Goal: Information Seeking & Learning: Learn about a topic

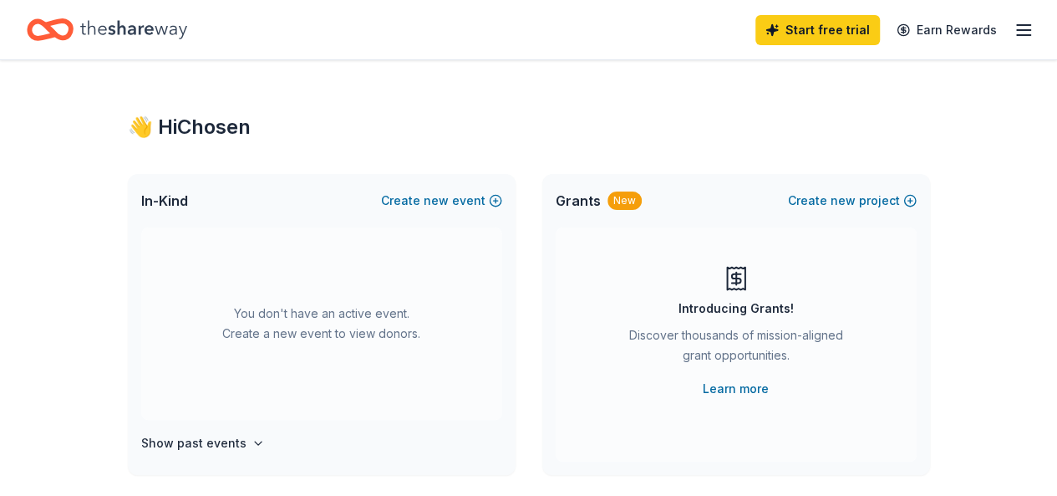
click at [1057, 73] on html "Start free trial Earn Rewards 👋 Hi Chosen In-Kind Create new event You don't ha…" at bounding box center [528, 248] width 1057 height 496
click at [734, 385] on link "Learn more" at bounding box center [736, 389] width 66 height 20
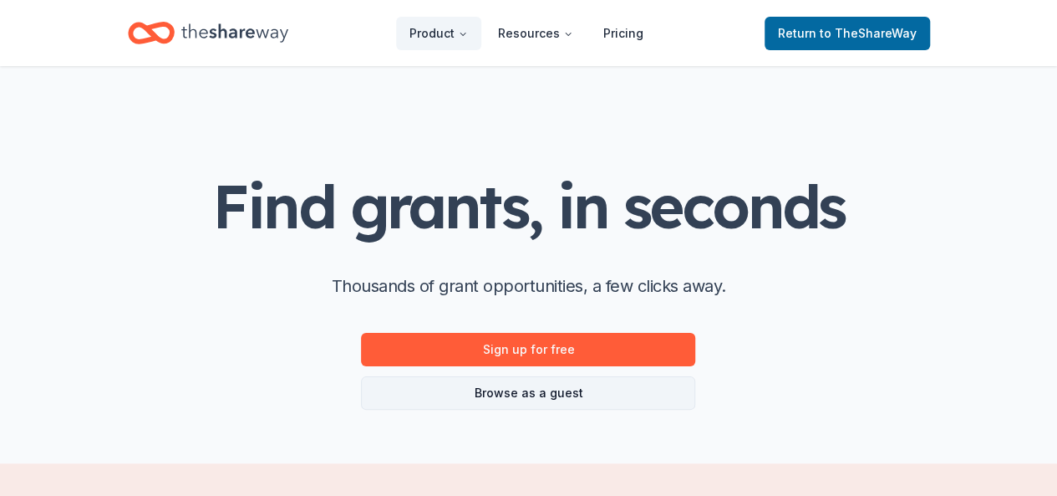
click at [533, 390] on link "Browse as a guest" at bounding box center [528, 392] width 334 height 33
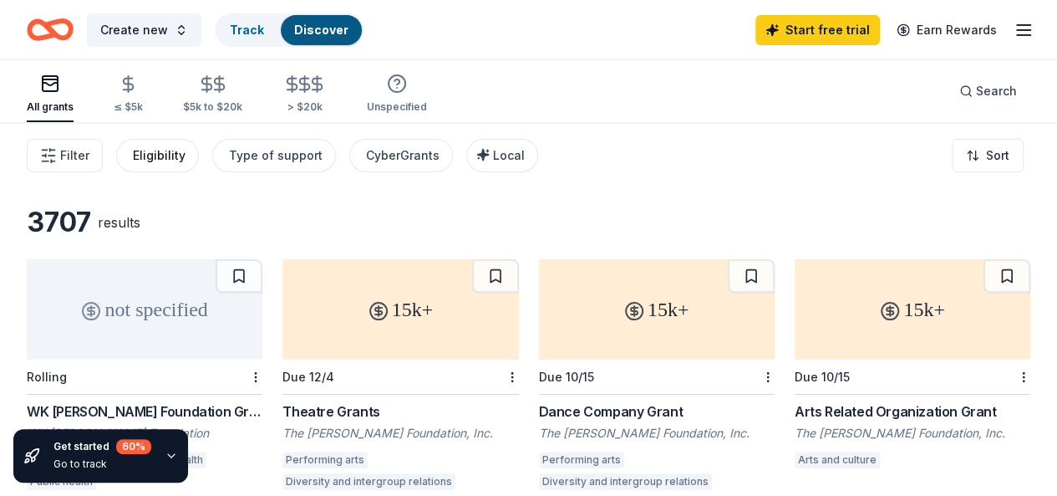
click at [181, 146] on div "Eligibility" at bounding box center [159, 155] width 53 height 20
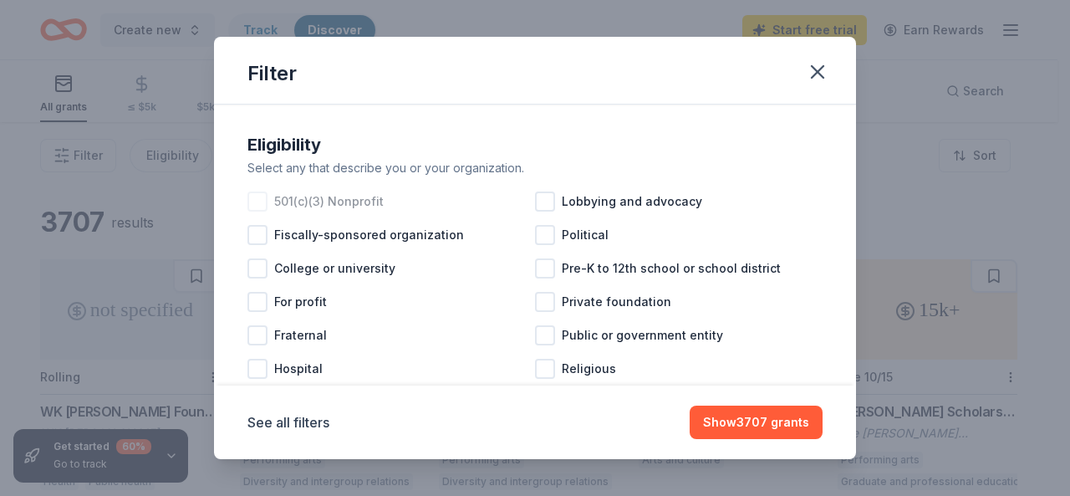
click at [257, 201] on div at bounding box center [257, 201] width 20 height 20
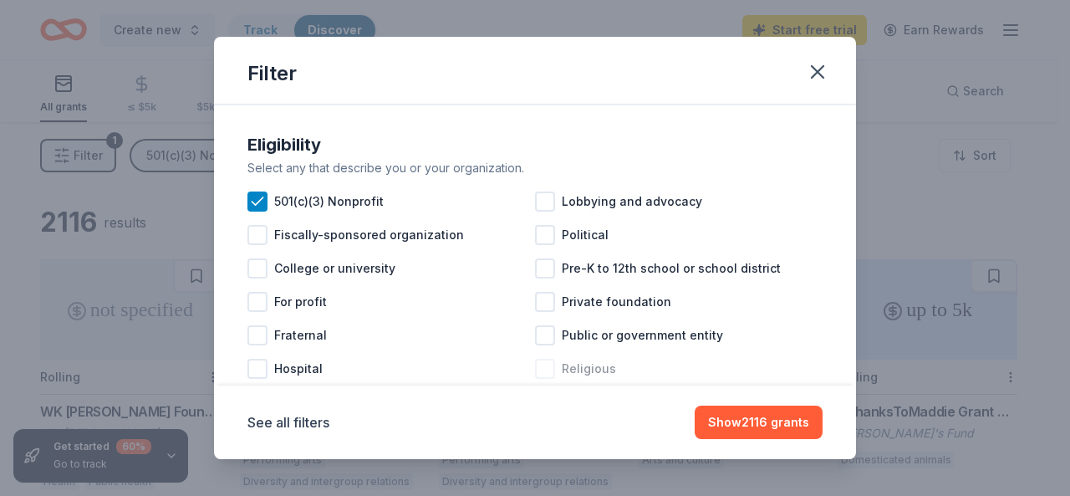
click at [535, 367] on div at bounding box center [545, 369] width 20 height 20
click at [751, 419] on button "Show 1907 grants" at bounding box center [756, 421] width 131 height 33
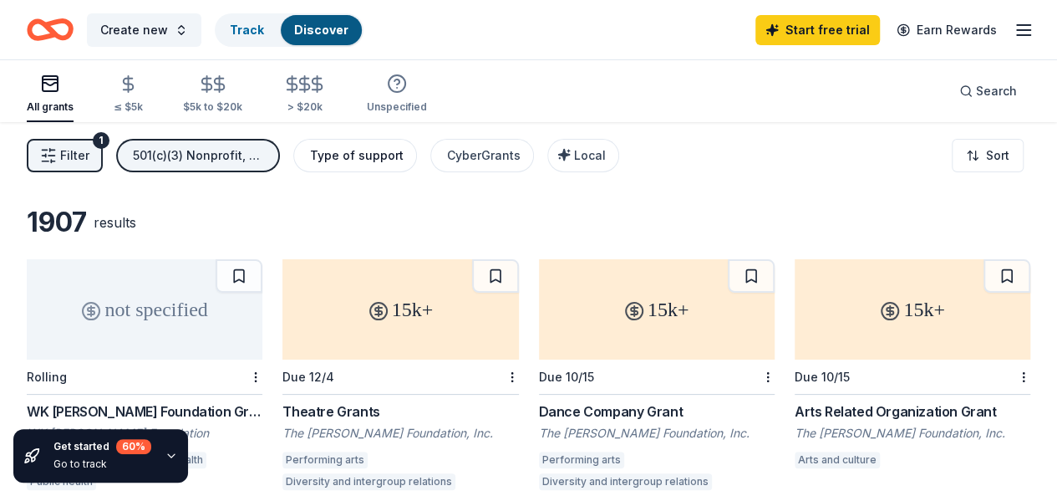
click at [400, 150] on div "Type of support" at bounding box center [357, 155] width 94 height 20
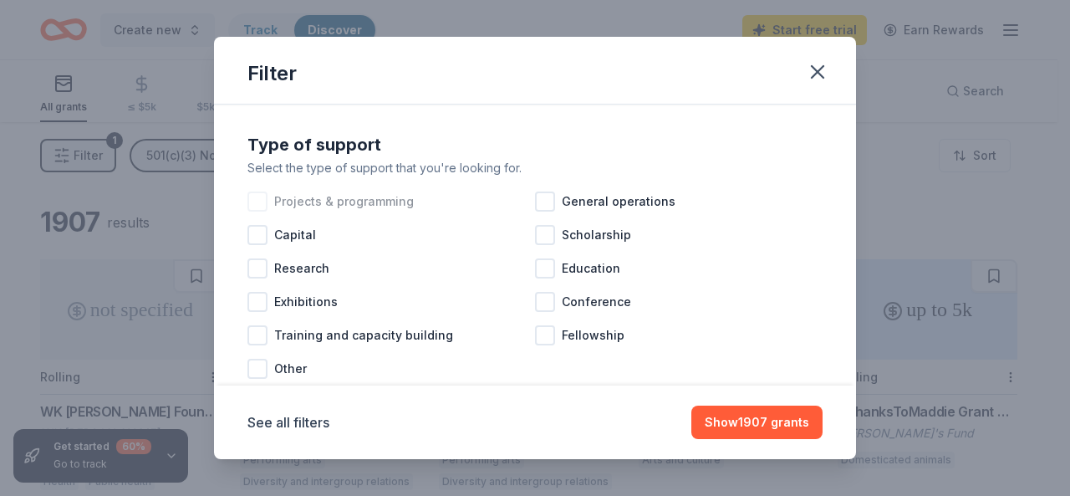
click at [261, 203] on div at bounding box center [257, 201] width 20 height 20
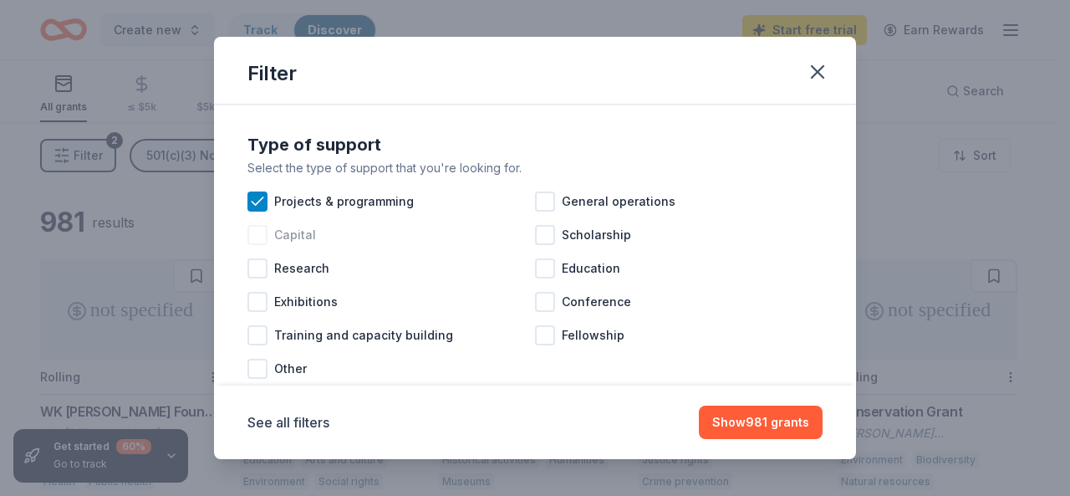
click at [261, 237] on div at bounding box center [257, 235] width 20 height 20
click at [256, 337] on div at bounding box center [257, 335] width 20 height 20
click at [546, 266] on div at bounding box center [545, 268] width 20 height 20
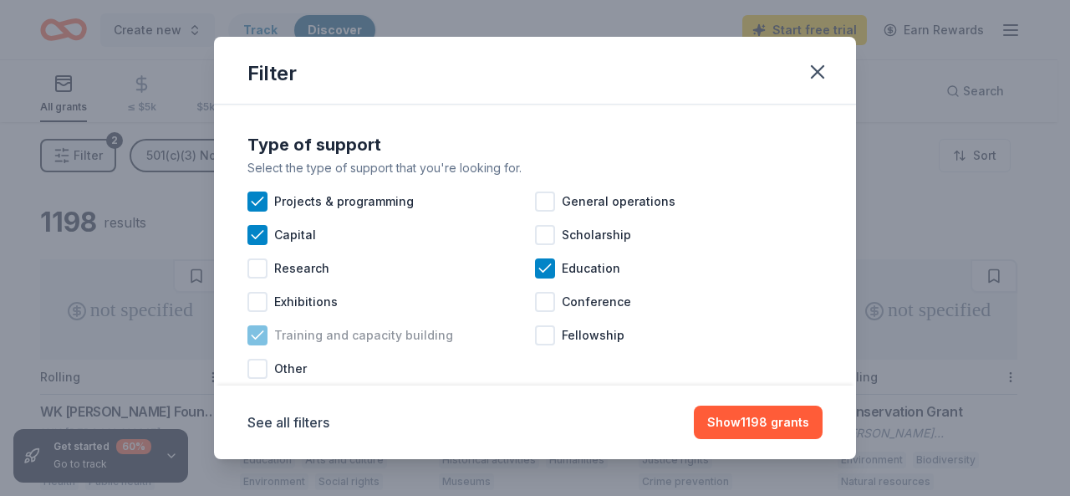
click at [258, 328] on icon at bounding box center [257, 335] width 17 height 17
click at [537, 267] on icon at bounding box center [545, 268] width 17 height 17
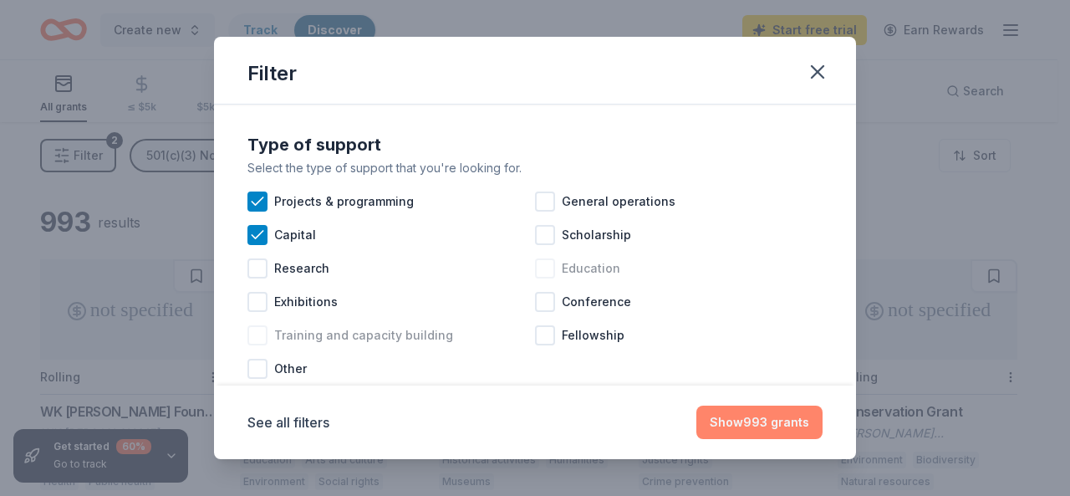
click at [762, 421] on button "Show 993 grants" at bounding box center [759, 421] width 126 height 33
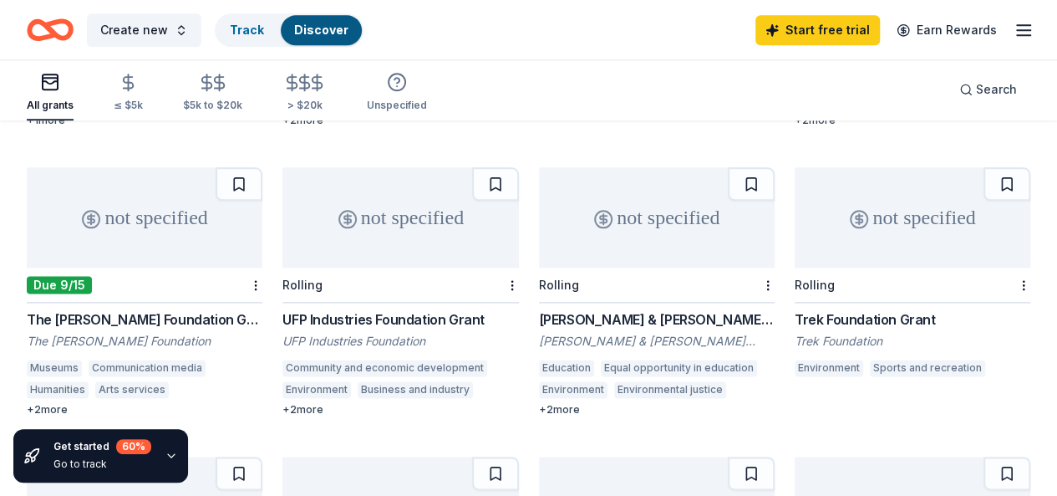
scroll to position [962, 0]
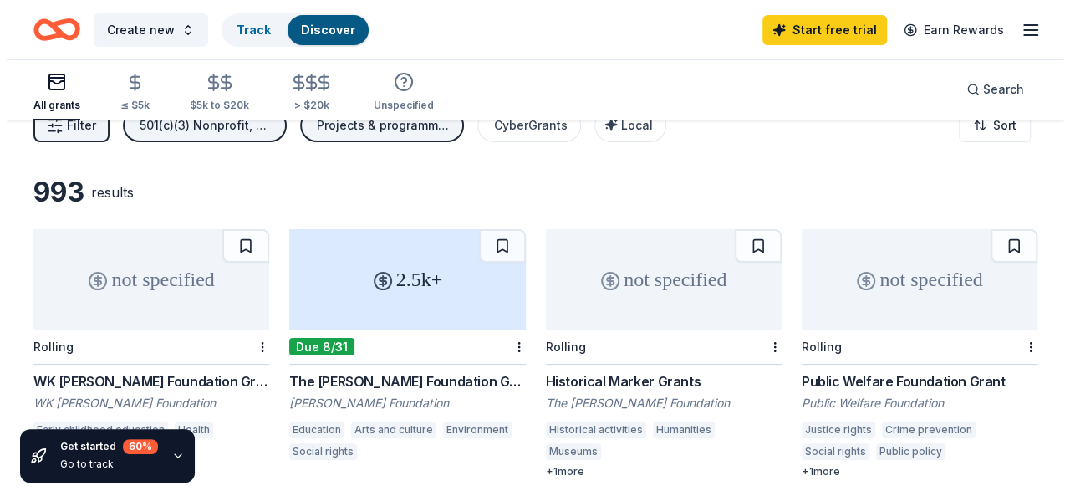
scroll to position [0, 0]
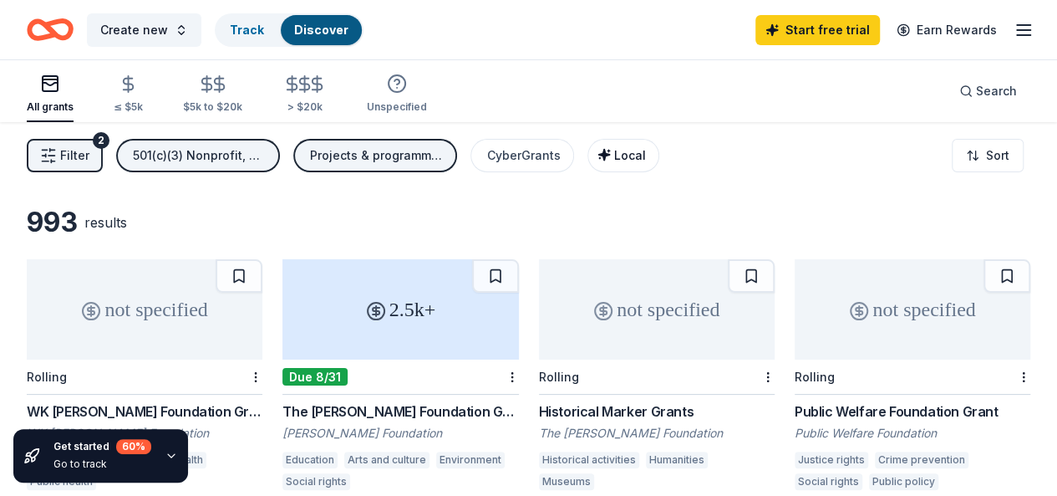
click at [621, 146] on div "Local" at bounding box center [625, 155] width 42 height 20
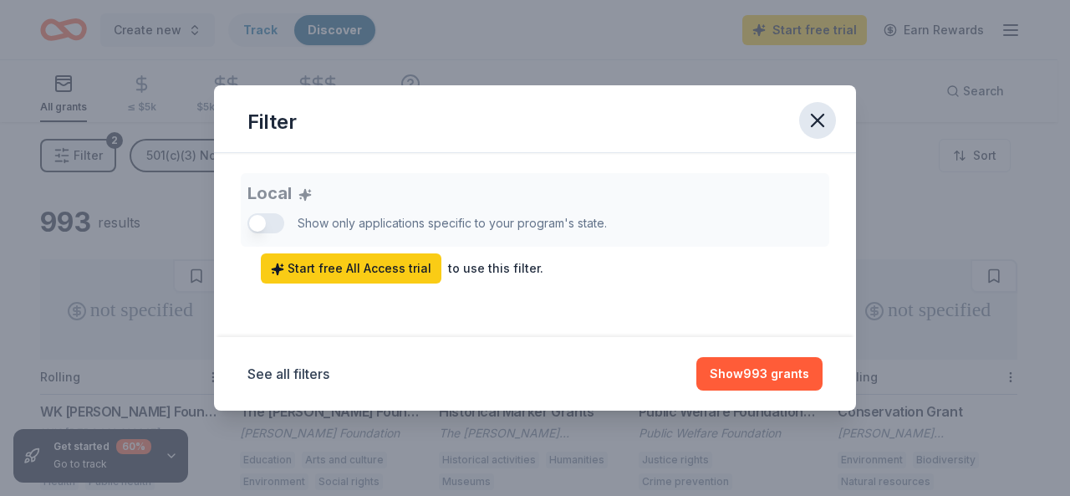
click at [824, 118] on icon "button" at bounding box center [817, 120] width 23 height 23
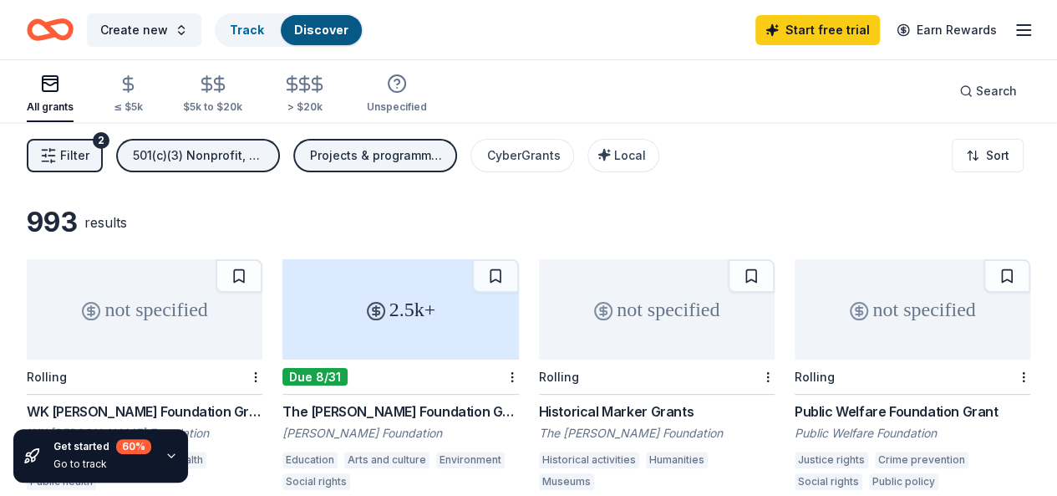
click at [79, 160] on span "Filter" at bounding box center [74, 155] width 29 height 20
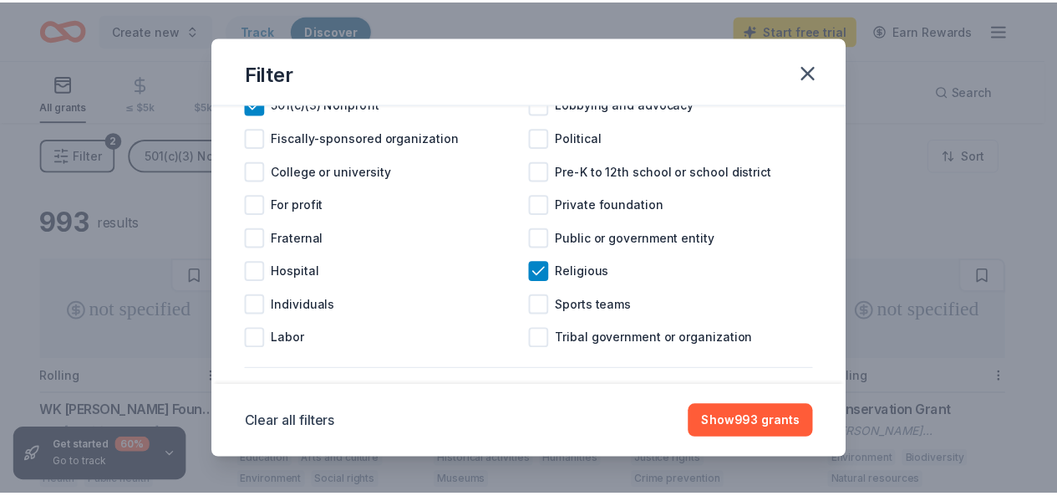
scroll to position [246, 0]
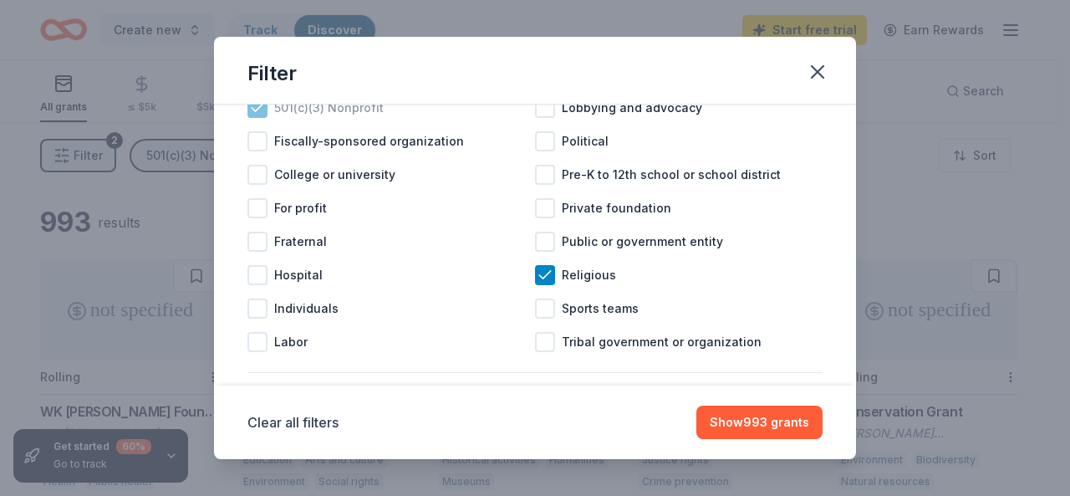
click at [262, 125] on div "501(c)(3) Nonprofit" at bounding box center [391, 107] width 288 height 33
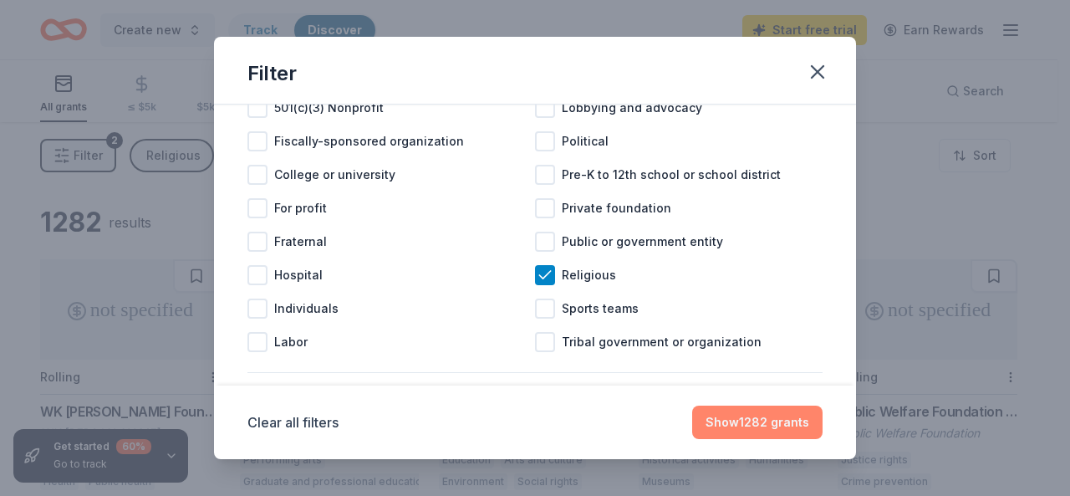
click at [749, 422] on button "Show 1282 grants" at bounding box center [757, 421] width 130 height 33
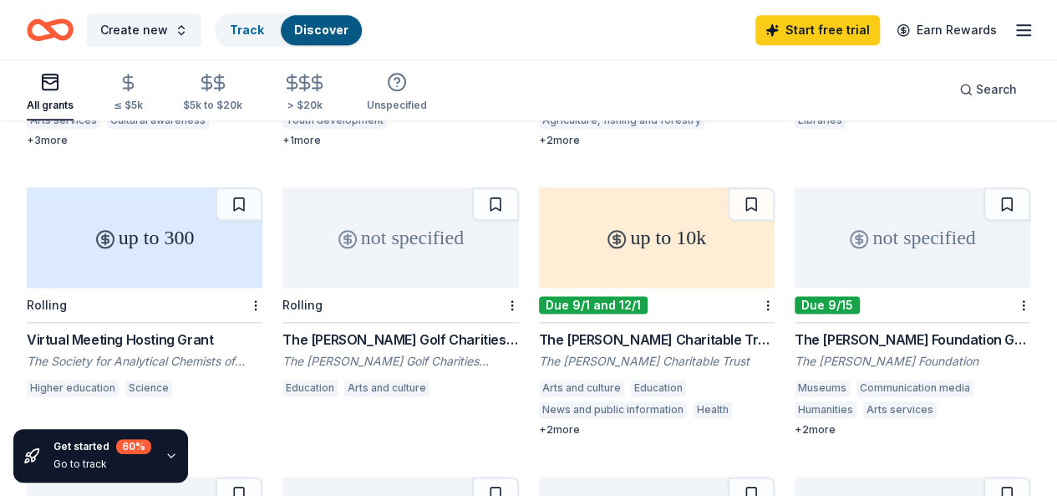
scroll to position [934, 0]
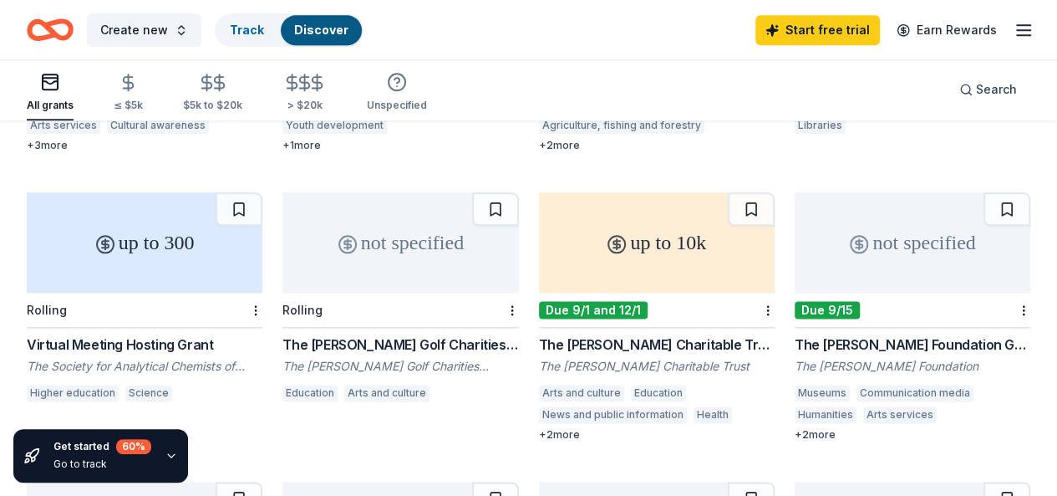
click at [795, 345] on div "The [PERSON_NAME] Foundation Grant" at bounding box center [913, 344] width 236 height 20
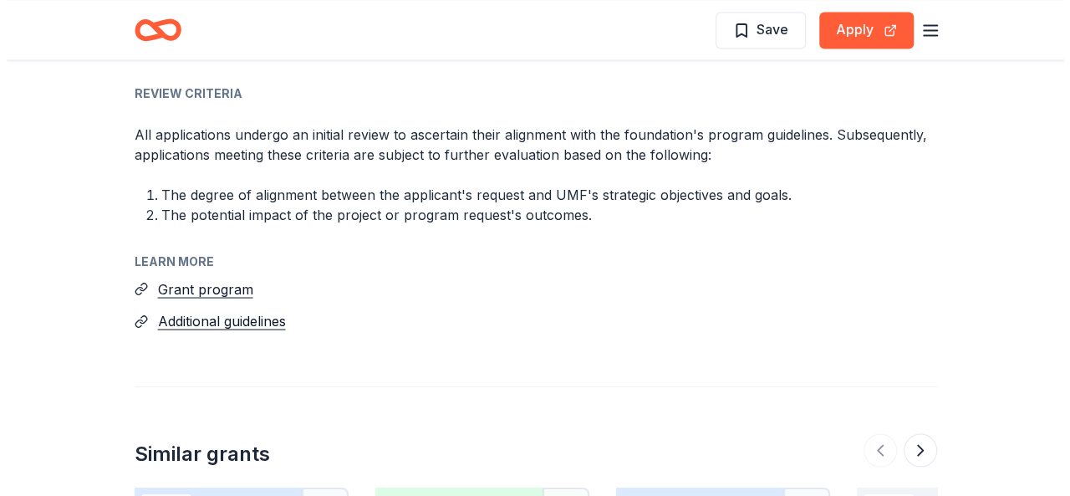
scroll to position [1462, 0]
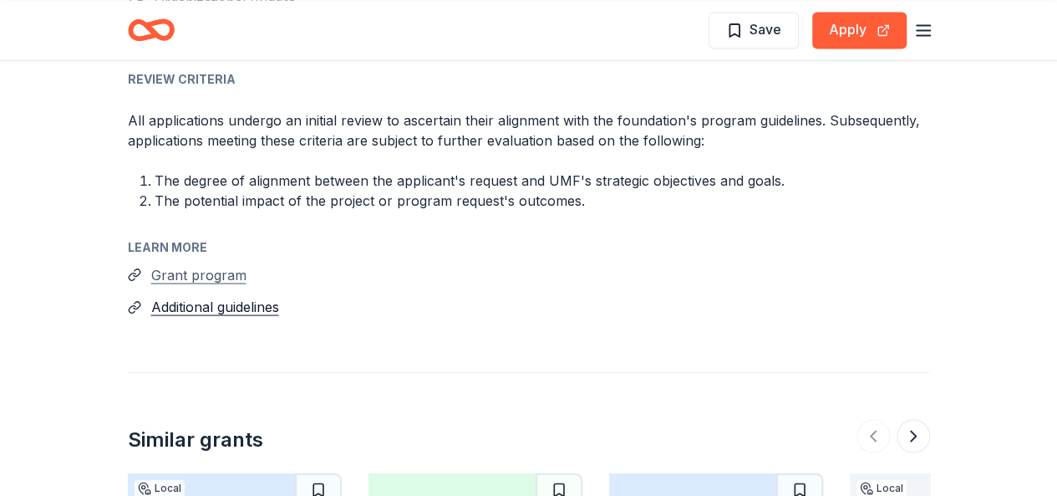
click at [180, 281] on button "Grant program" at bounding box center [198, 274] width 95 height 22
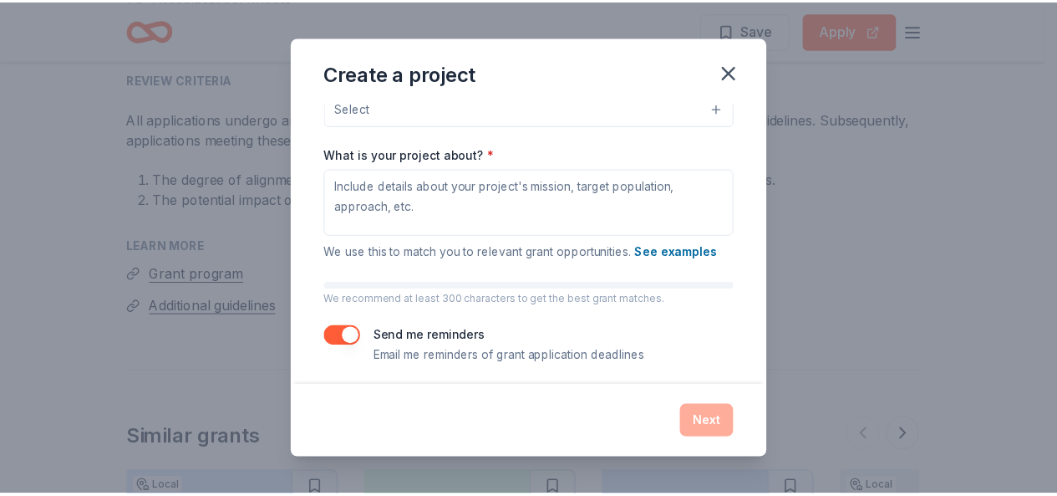
scroll to position [202, 0]
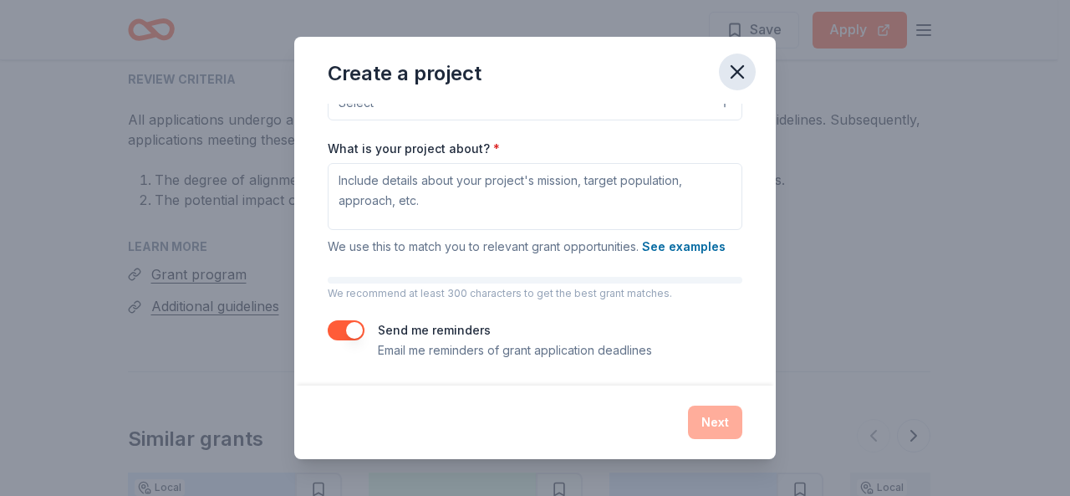
click at [741, 68] on icon "button" at bounding box center [737, 72] width 12 height 12
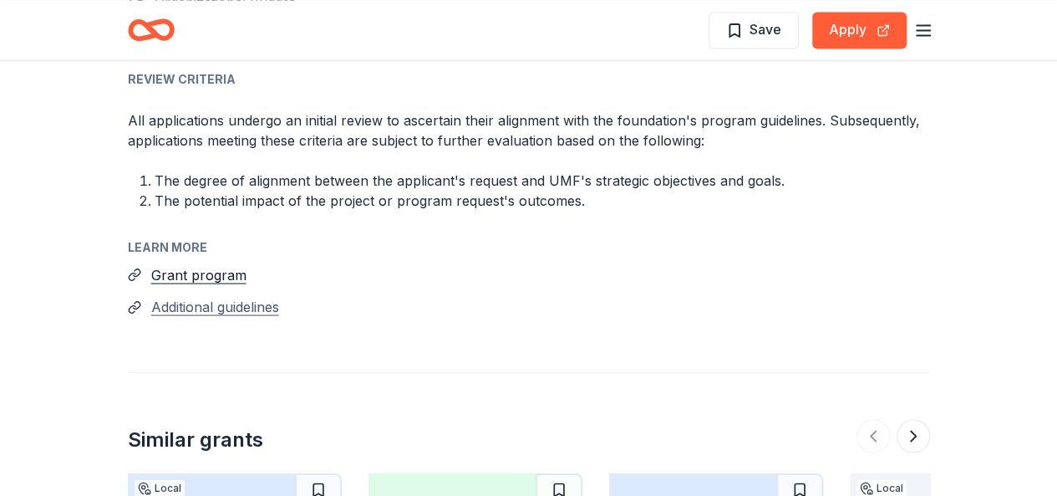
click at [226, 310] on button "Additional guidelines" at bounding box center [215, 306] width 128 height 22
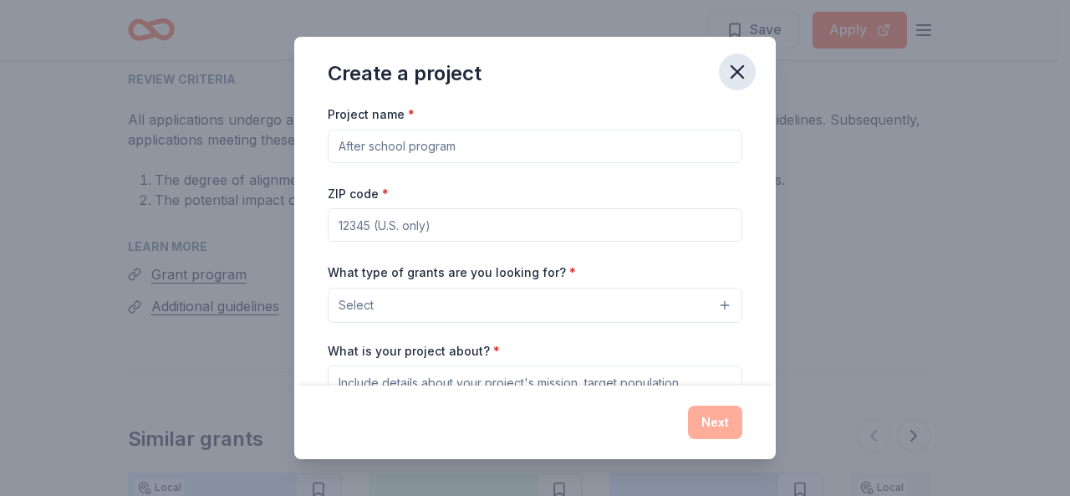
click at [739, 78] on icon "button" at bounding box center [737, 71] width 23 height 23
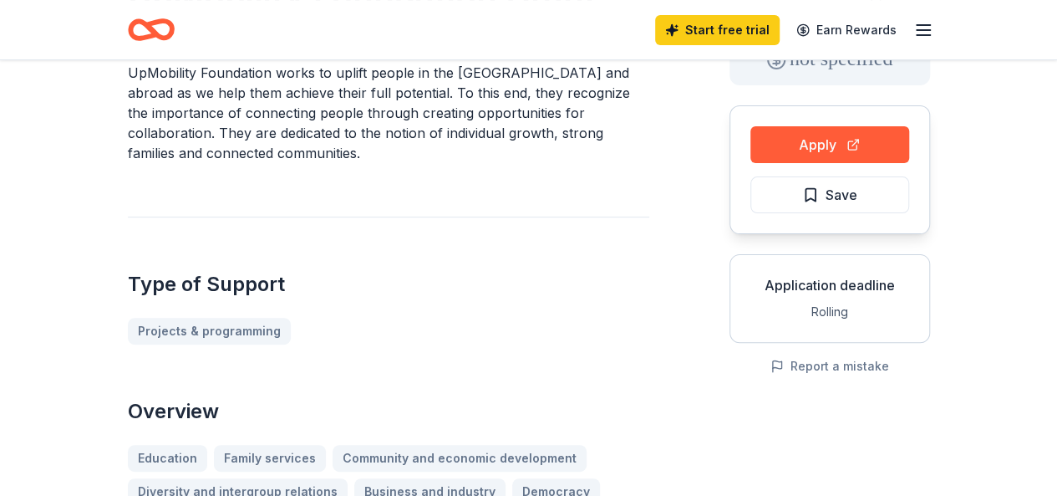
scroll to position [0, 0]
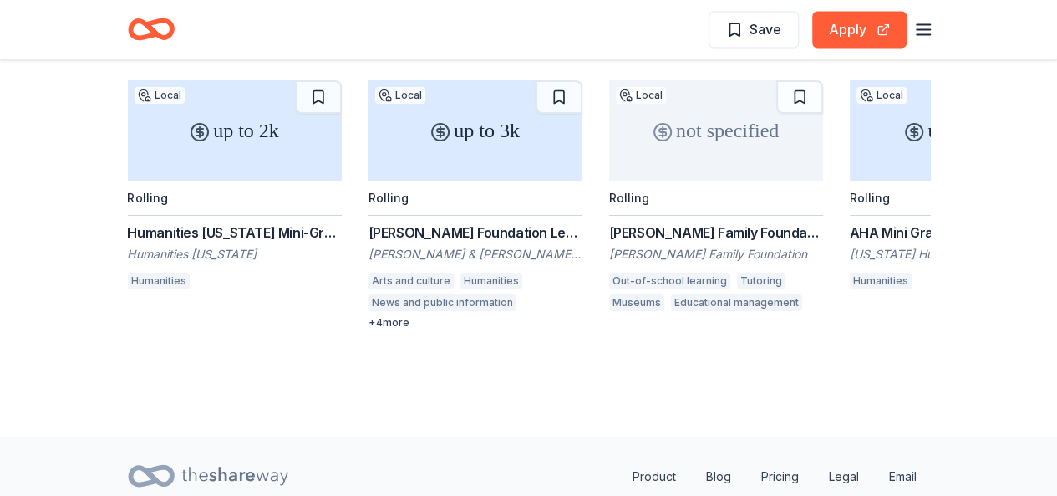
scroll to position [1901, 0]
